Goal: Information Seeking & Learning: Learn about a topic

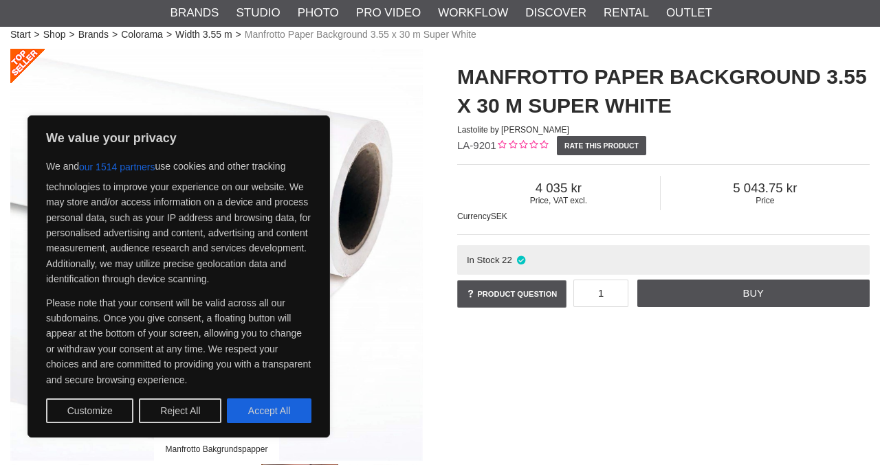
scroll to position [91, 0]
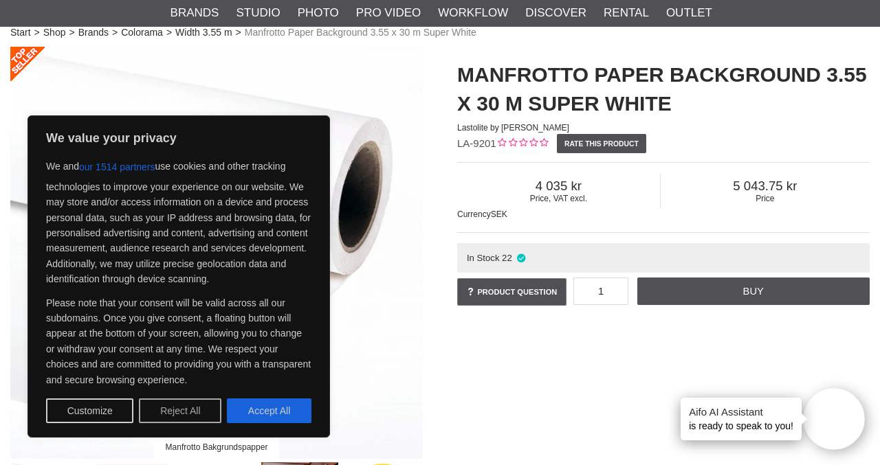
click at [175, 412] on button "Reject All" at bounding box center [180, 411] width 82 height 25
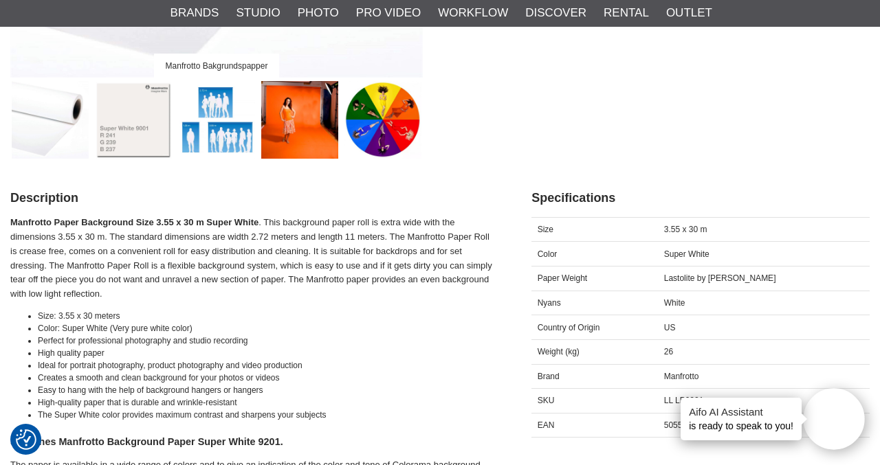
scroll to position [484, 0]
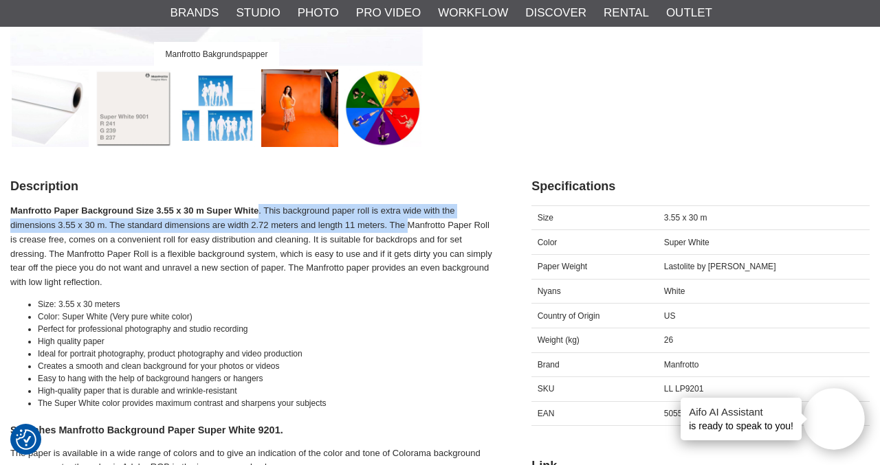
drag, startPoint x: 257, startPoint y: 212, endPoint x: 408, endPoint y: 219, distance: 150.7
click at [408, 219] on p "Manfrotto Paper Background Size 3.55 x 30 m Super White . This background paper…" at bounding box center [253, 247] width 487 height 86
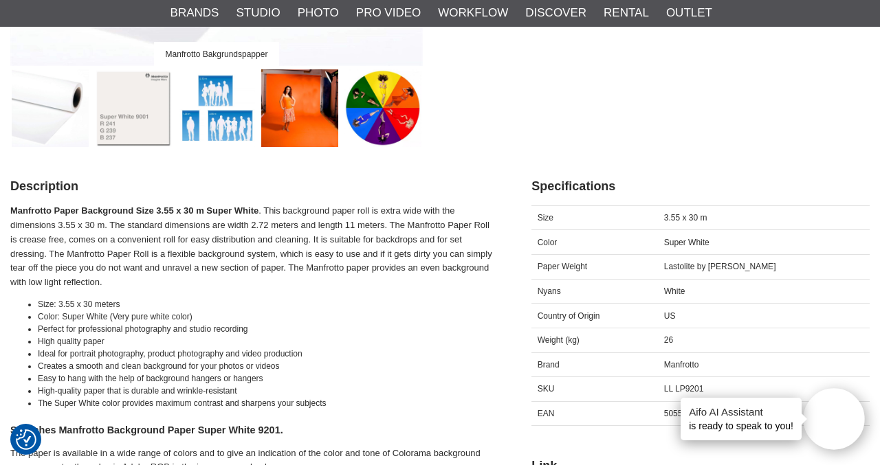
click at [92, 248] on p "Manfrotto Paper Background Size 3.55 x 30 m Super White . This background paper…" at bounding box center [253, 247] width 487 height 86
drag, startPoint x: 111, startPoint y: 224, endPoint x: 260, endPoint y: 219, distance: 149.2
click at [260, 219] on p "Manfrotto Paper Background Size 3.55 x 30 m Super White . This background paper…" at bounding box center [253, 247] width 487 height 86
drag, startPoint x: 293, startPoint y: 222, endPoint x: 380, endPoint y: 219, distance: 86.6
click at [379, 221] on p "Manfrotto Paper Background Size 3.55 x 30 m Super White . This background paper…" at bounding box center [253, 247] width 487 height 86
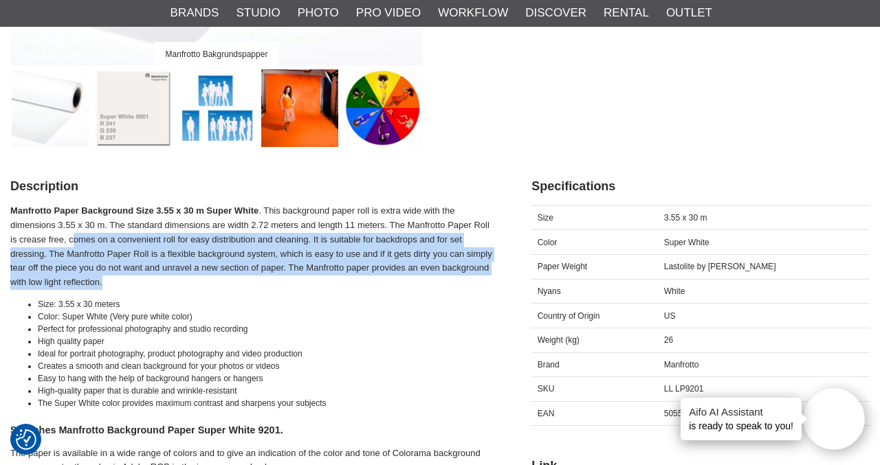
drag, startPoint x: 71, startPoint y: 243, endPoint x: 291, endPoint y: 278, distance: 222.0
click at [291, 278] on p "Manfrotto Paper Background Size 3.55 x 30 m Super White . This background paper…" at bounding box center [253, 247] width 487 height 86
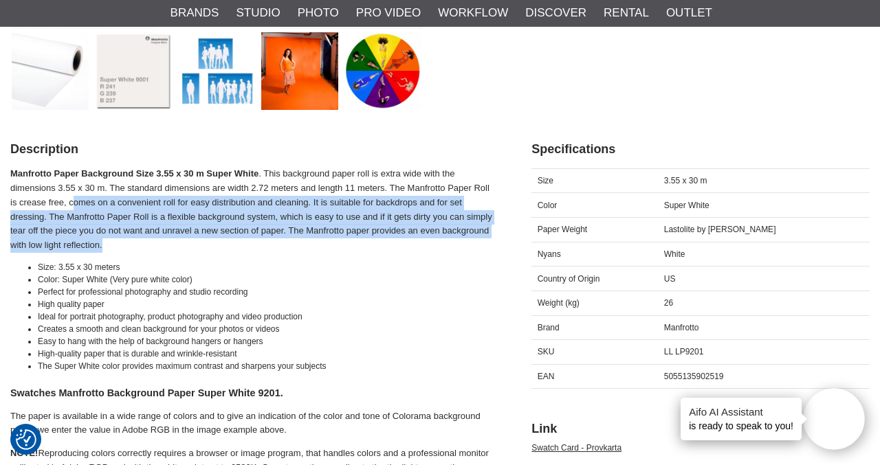
scroll to position [522, 0]
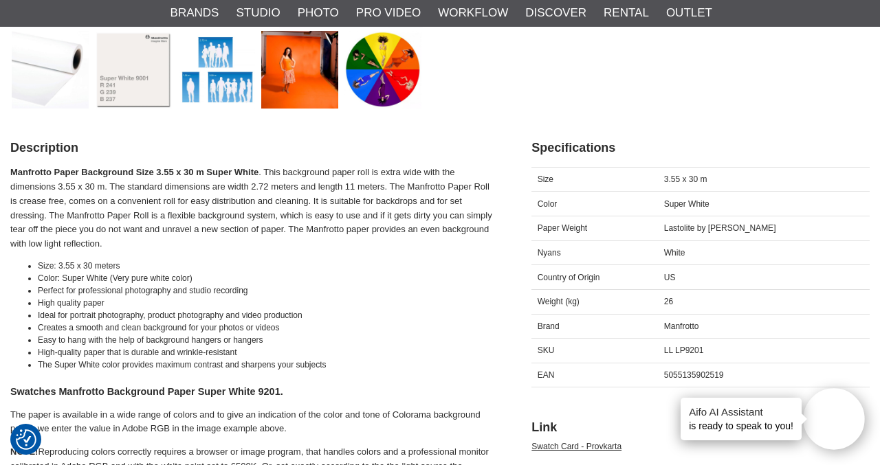
click at [81, 318] on li "Ideal for portrait photography, product photography and video production" at bounding box center [267, 315] width 459 height 12
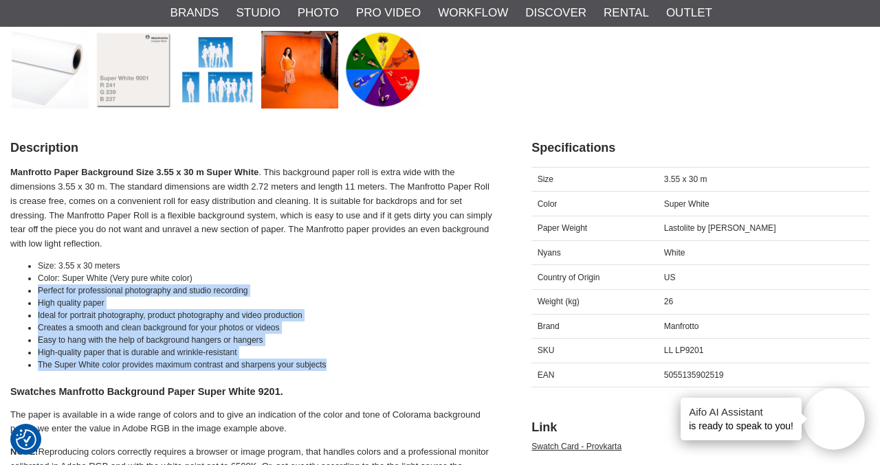
drag, startPoint x: 38, startPoint y: 289, endPoint x: 350, endPoint y: 362, distance: 320.4
click at [350, 362] on ul "Size: 3.55 x 30 meters Color: Super White (Very pure white color) Perfect for p…" at bounding box center [253, 315] width 487 height 111
click at [350, 362] on li "The Super White color provides maximum contrast and sharpens your subjects" at bounding box center [267, 365] width 459 height 12
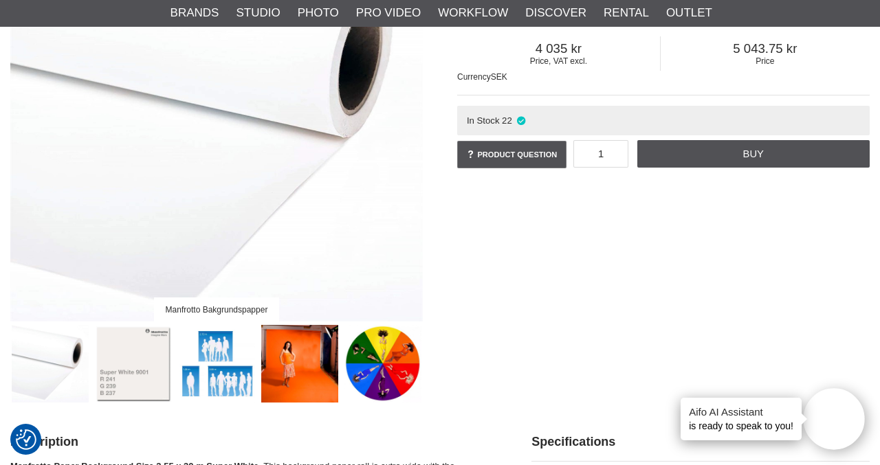
scroll to position [0, 0]
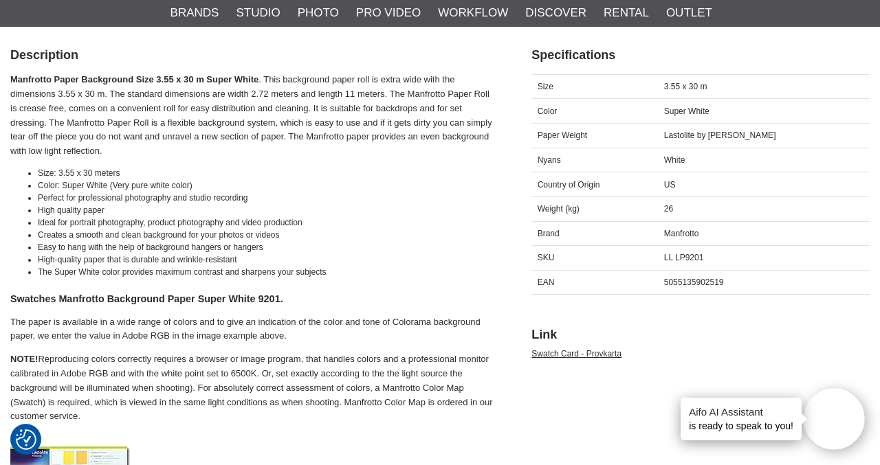
click at [478, 309] on div "Manfrotto Paper Background Size 3.55 x 30 m Super White . This background paper…" at bounding box center [253, 418] width 487 height 690
